Goal: Information Seeking & Learning: Compare options

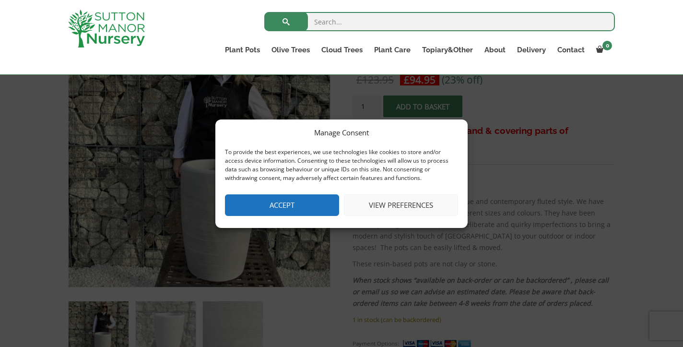
scroll to position [169, 0]
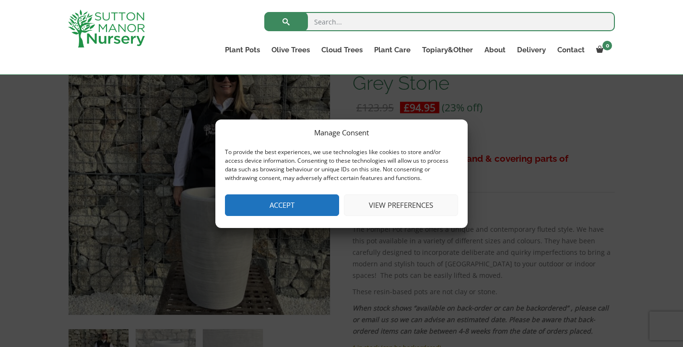
click at [271, 203] on button "Accept" at bounding box center [282, 205] width 114 height 22
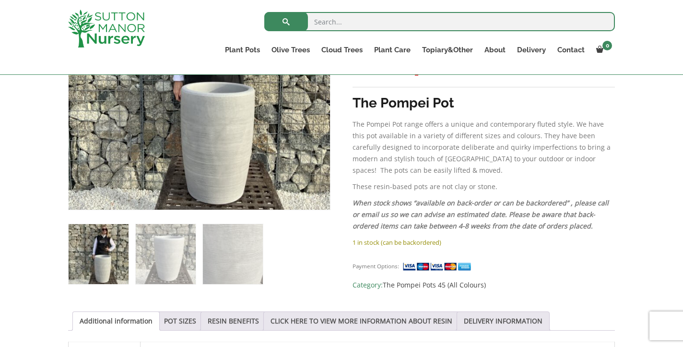
scroll to position [275, 0]
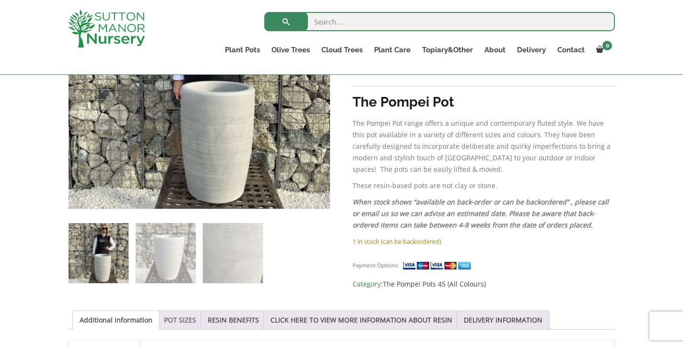
click at [177, 316] on link "POT SIZES" at bounding box center [180, 320] width 32 height 18
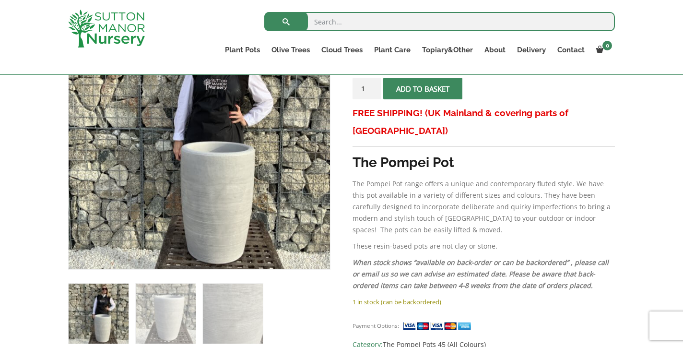
scroll to position [0, 0]
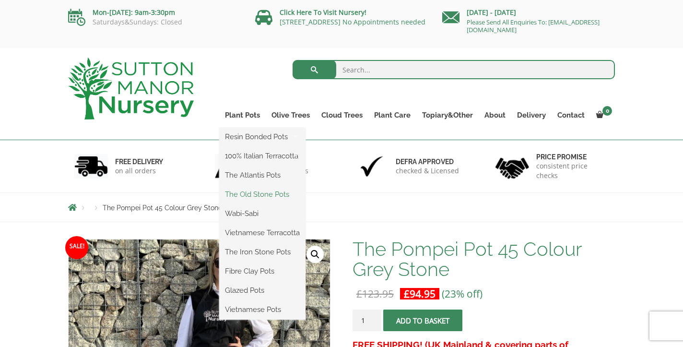
click at [260, 197] on link "The Old Stone Pots" at bounding box center [262, 194] width 86 height 14
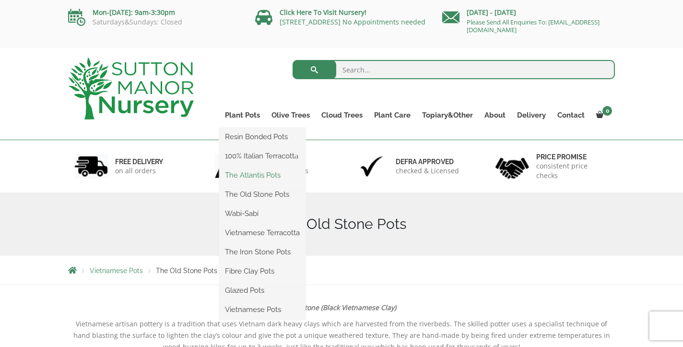
click at [260, 175] on link "The Atlantis Pots" at bounding box center [262, 175] width 86 height 14
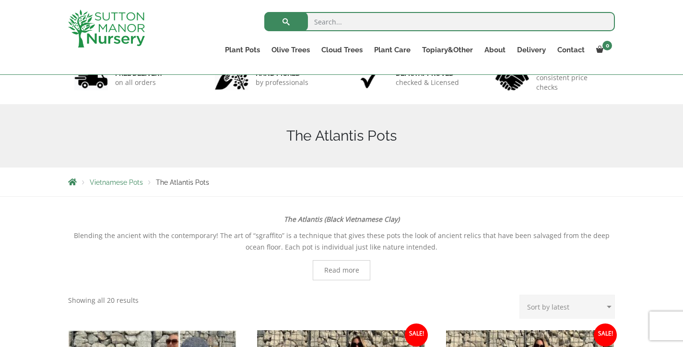
scroll to position [47, 0]
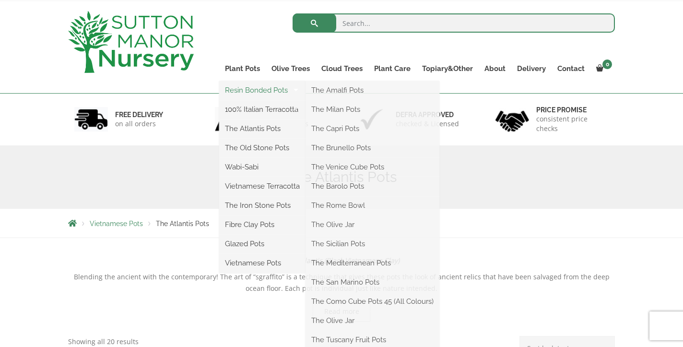
click at [251, 95] on link "Resin Bonded Pots" at bounding box center [262, 90] width 86 height 14
click at [256, 88] on link "Resin Bonded Pots" at bounding box center [262, 90] width 86 height 14
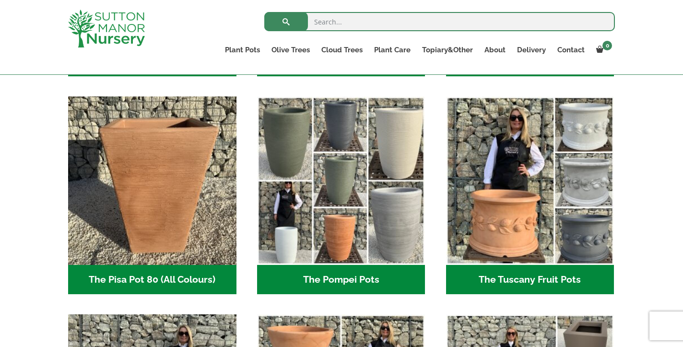
scroll to position [688, 0]
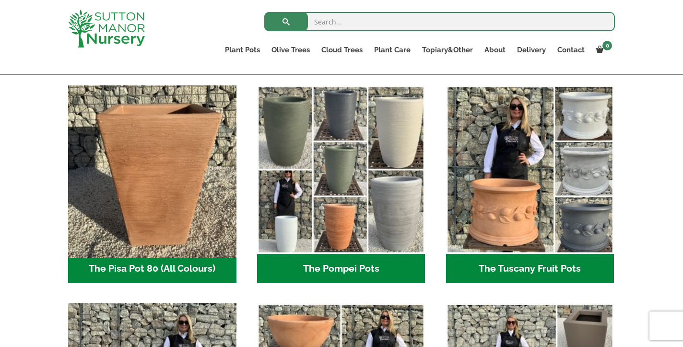
click at [155, 161] on img "Visit product category The Pisa Pot 80 (All Colours)" at bounding box center [152, 170] width 176 height 176
